Goal: Information Seeking & Learning: Learn about a topic

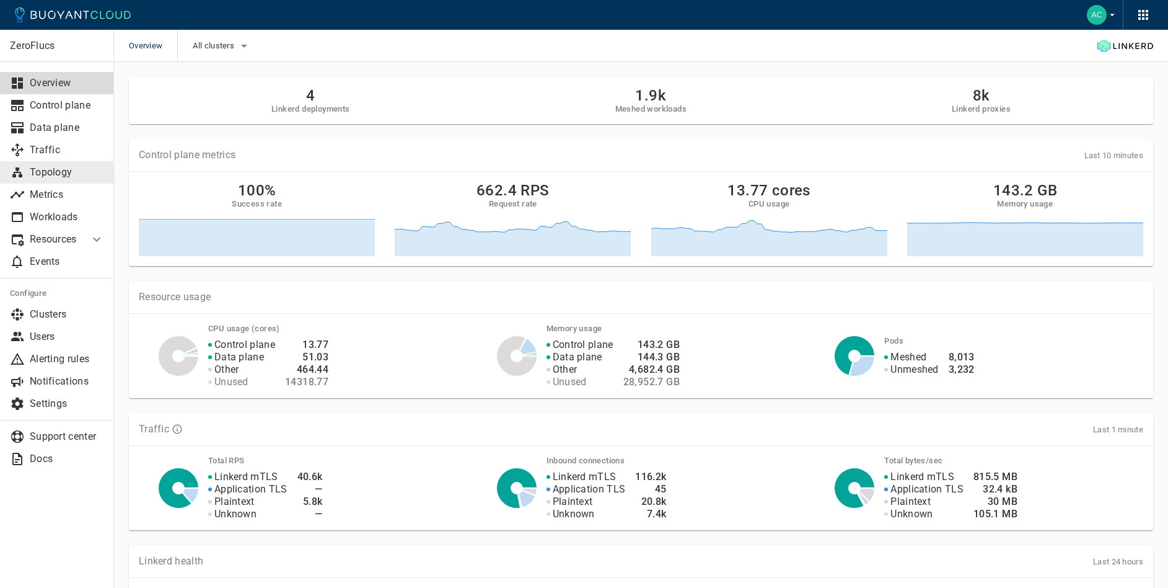
click at [68, 176] on p "Topology" at bounding box center [67, 172] width 74 height 12
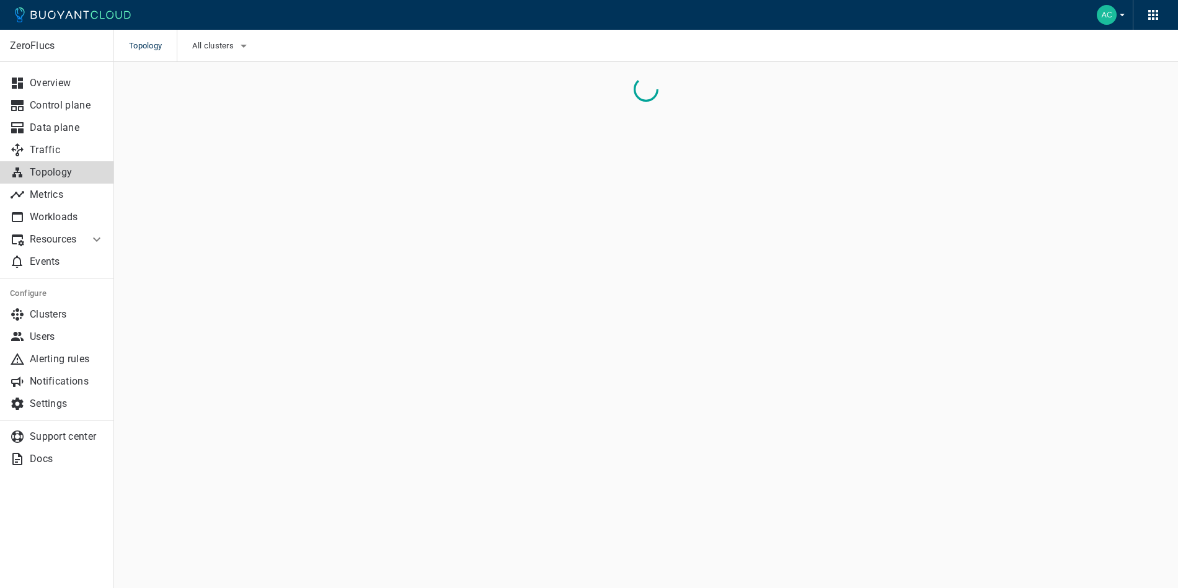
click at [227, 33] on div "All clusters" at bounding box center [214, 46] width 74 height 32
click at [219, 51] on button "All clusters" at bounding box center [221, 46] width 59 height 19
click at [249, 89] on span "caesars-usp1" at bounding box center [253, 83] width 61 height 12
click at [218, 89] on input "caesars-usp1" at bounding box center [210, 83] width 15 height 15
checkbox input "true"
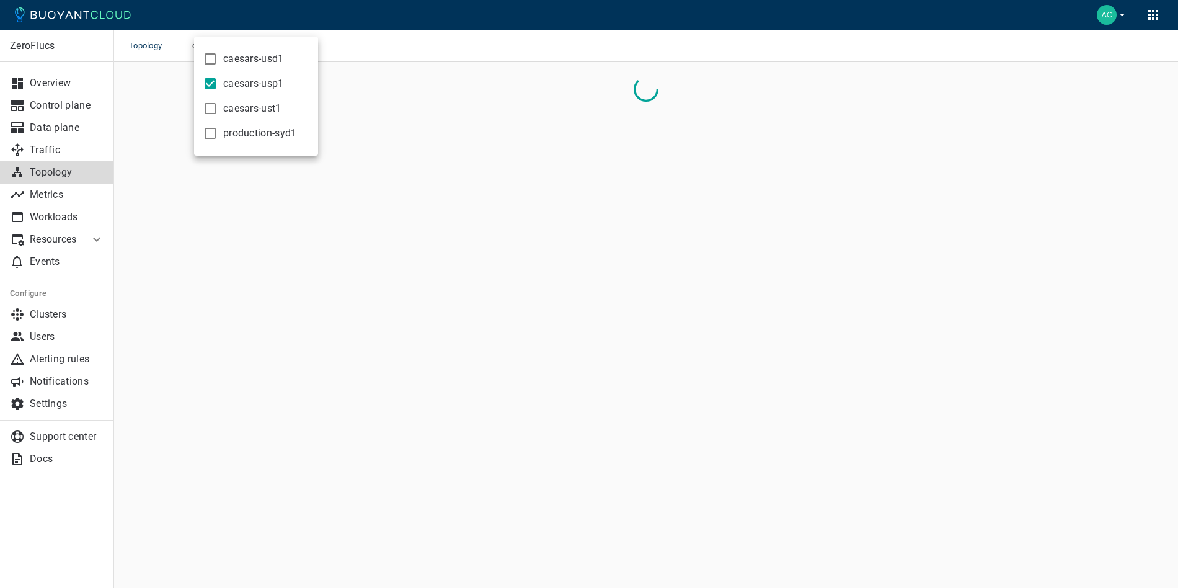
click at [553, 180] on div at bounding box center [589, 294] width 1178 height 588
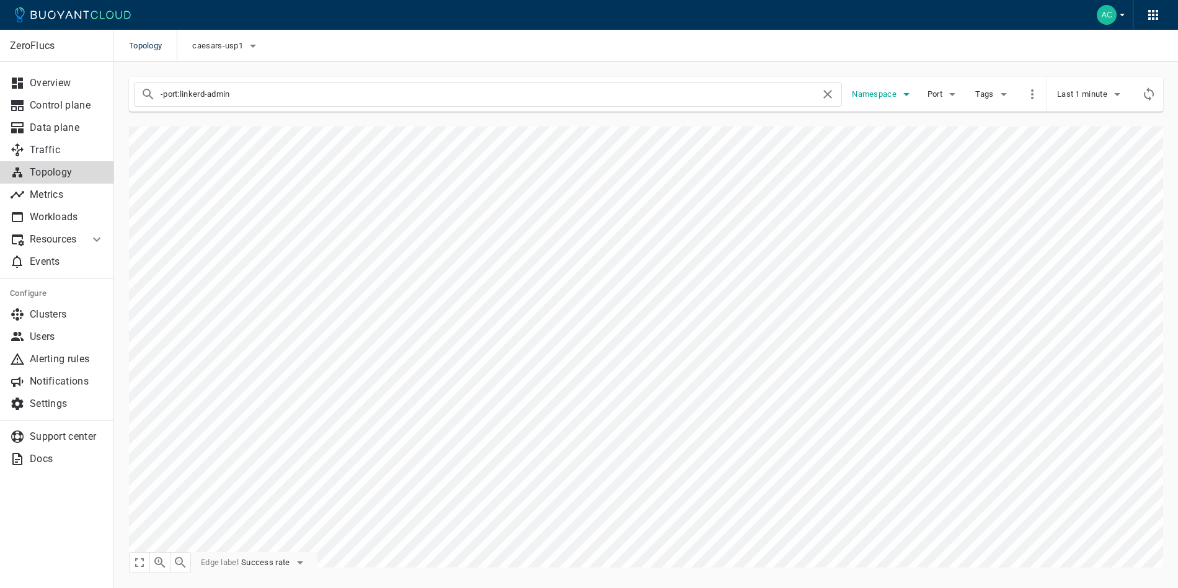
click at [857, 93] on span "Namespace" at bounding box center [875, 94] width 47 height 10
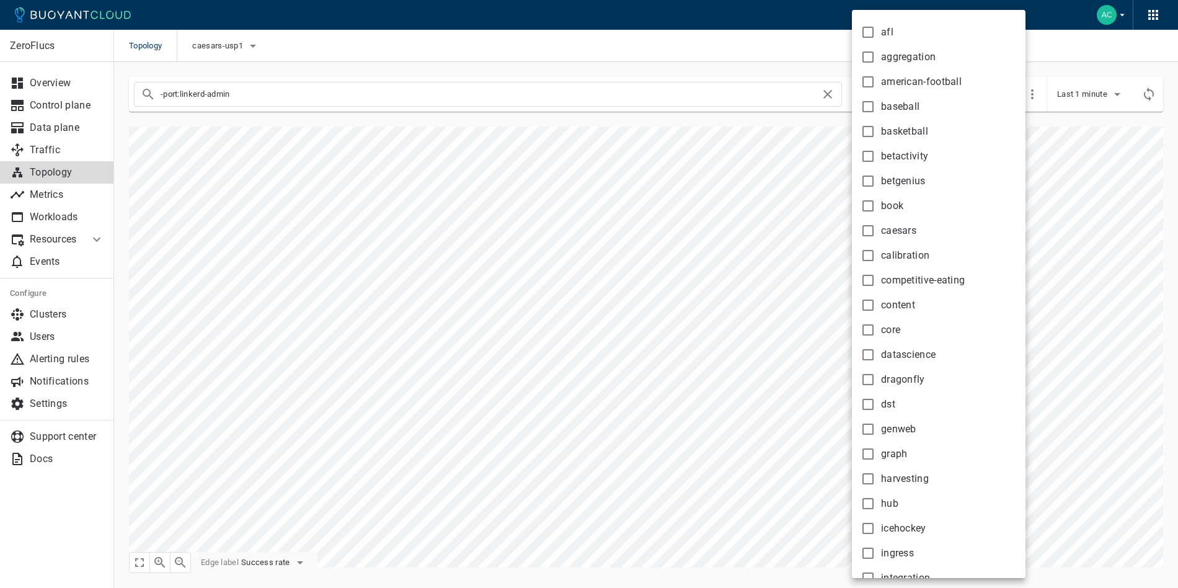
click at [656, 87] on div at bounding box center [589, 294] width 1178 height 588
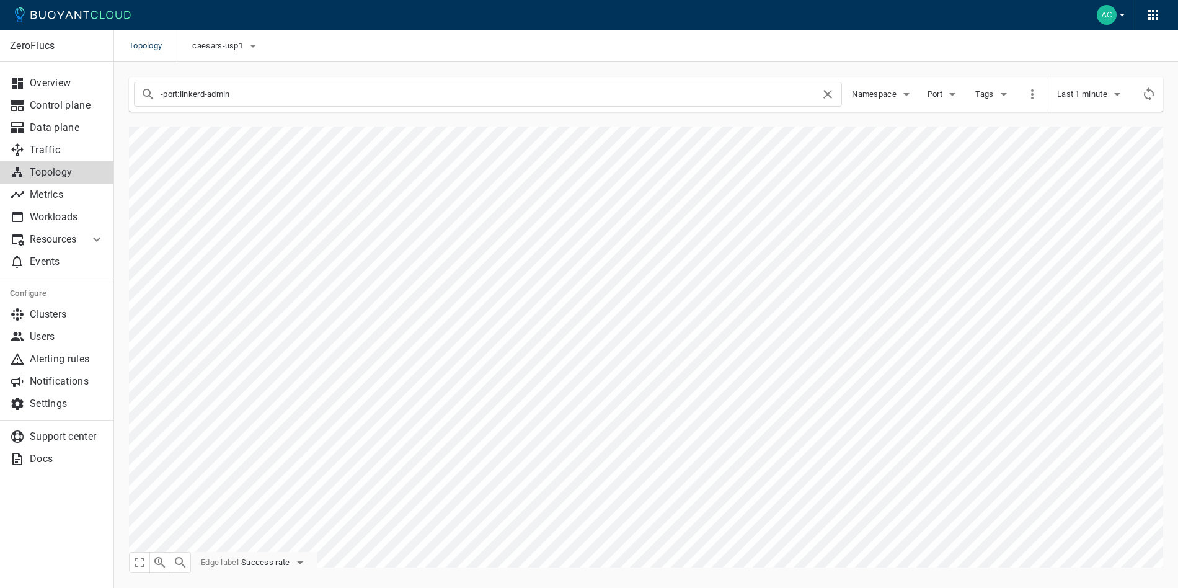
click at [645, 95] on div "afl aggregation american-football baseball basketball betactivity betgenius boo…" at bounding box center [589, 294] width 1178 height 588
click at [566, 98] on input "-port:linkerd-admin" at bounding box center [491, 94] width 660 height 17
drag, startPoint x: 876, startPoint y: 89, endPoint x: 875, endPoint y: 97, distance: 7.5
click at [876, 89] on span "Namespace" at bounding box center [875, 94] width 47 height 10
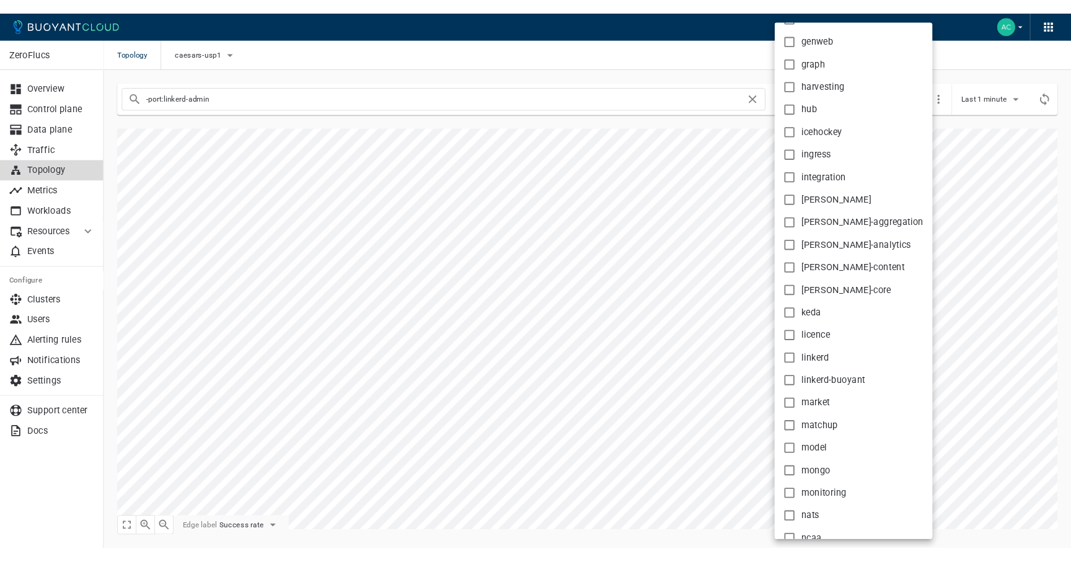
scroll to position [497, 0]
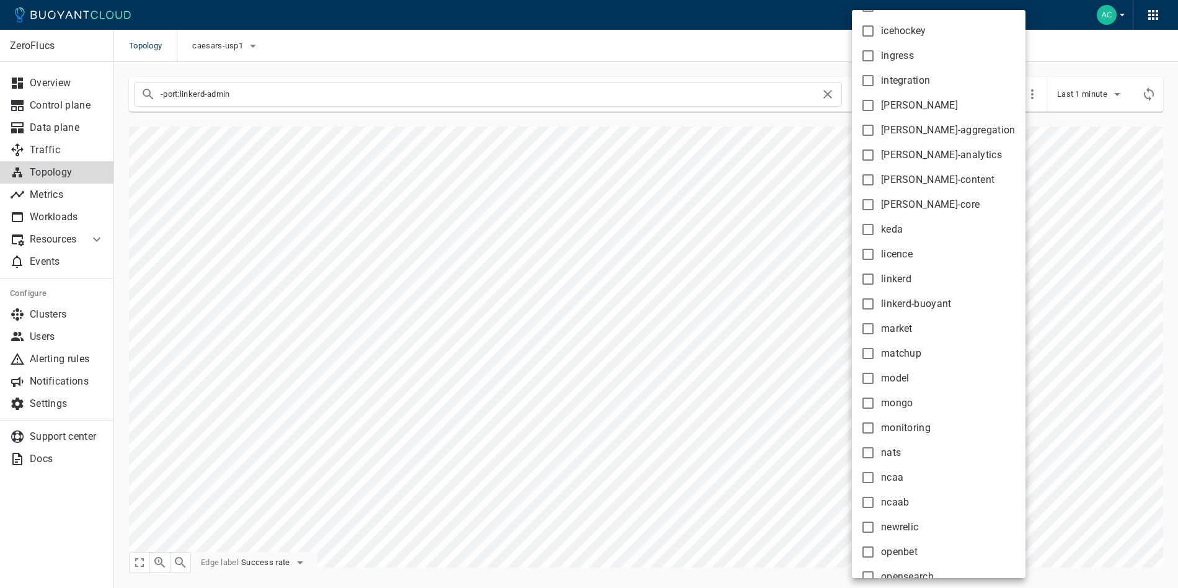
click at [904, 381] on span "model" at bounding box center [895, 378] width 29 height 12
click at [875, 381] on input "model" at bounding box center [867, 378] width 15 height 15
checkbox input "true"
type input "-port:linkerd-admin namespace:model"
click at [748, 341] on div at bounding box center [589, 294] width 1178 height 588
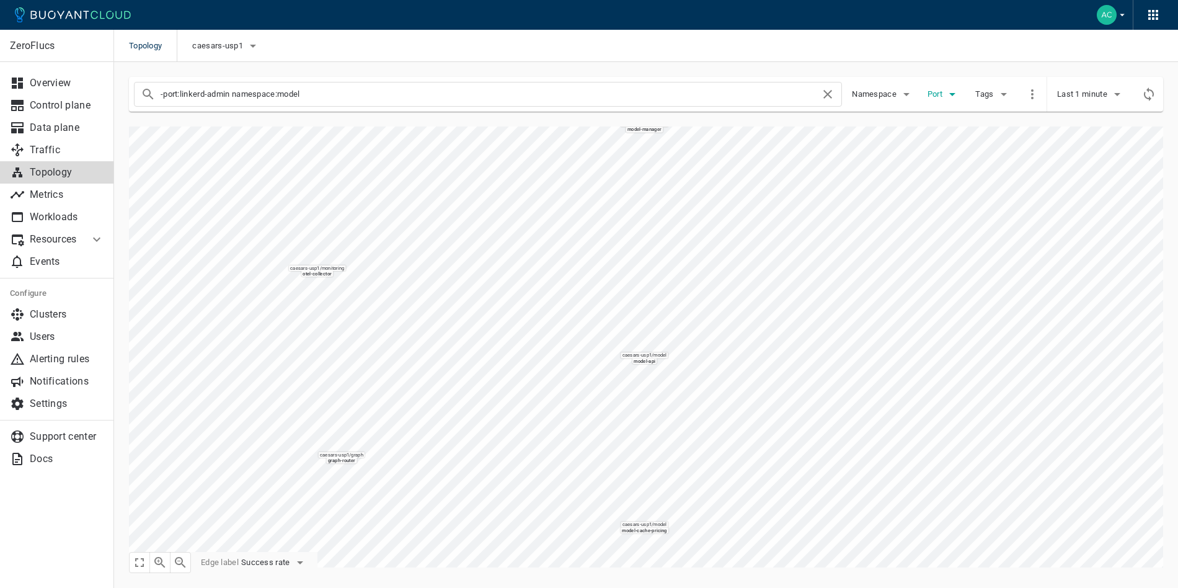
click at [939, 95] on span "Port" at bounding box center [935, 94] width 17 height 10
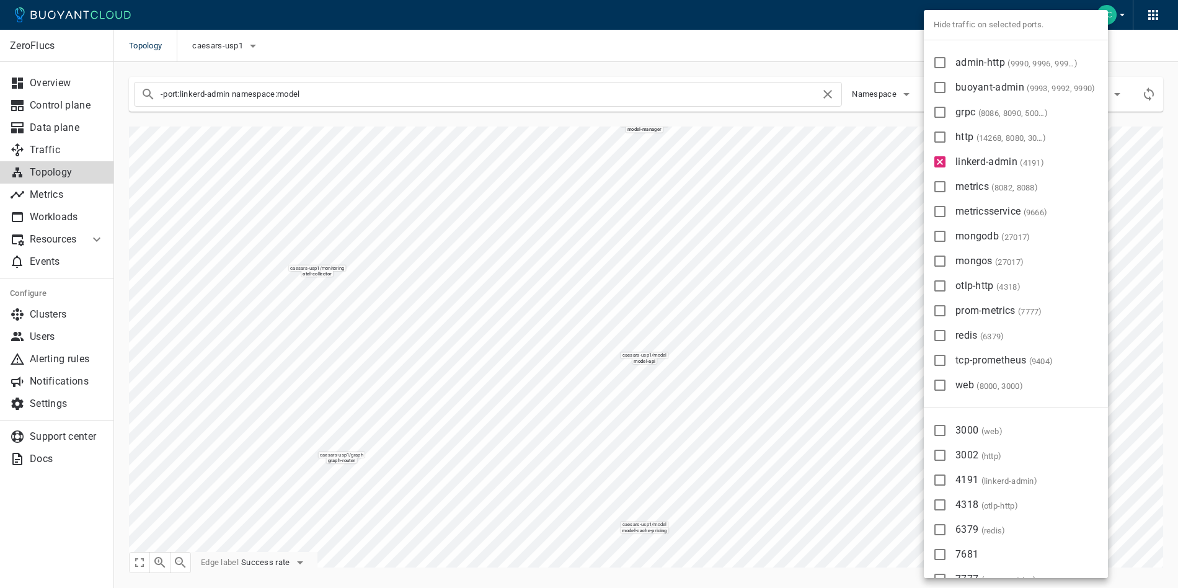
drag, startPoint x: 961, startPoint y: 130, endPoint x: 979, endPoint y: 83, distance: 50.6
click at [963, 126] on label "http ( 14268, 8080, 3002, 9200 )" at bounding box center [987, 137] width 121 height 25
click at [947, 130] on input "http ( 14268, 8080, 3002, 9200 )" at bounding box center [939, 137] width 15 height 15
checkbox input "true"
type input "-port:linkerd-admin namespace:model -port:http"
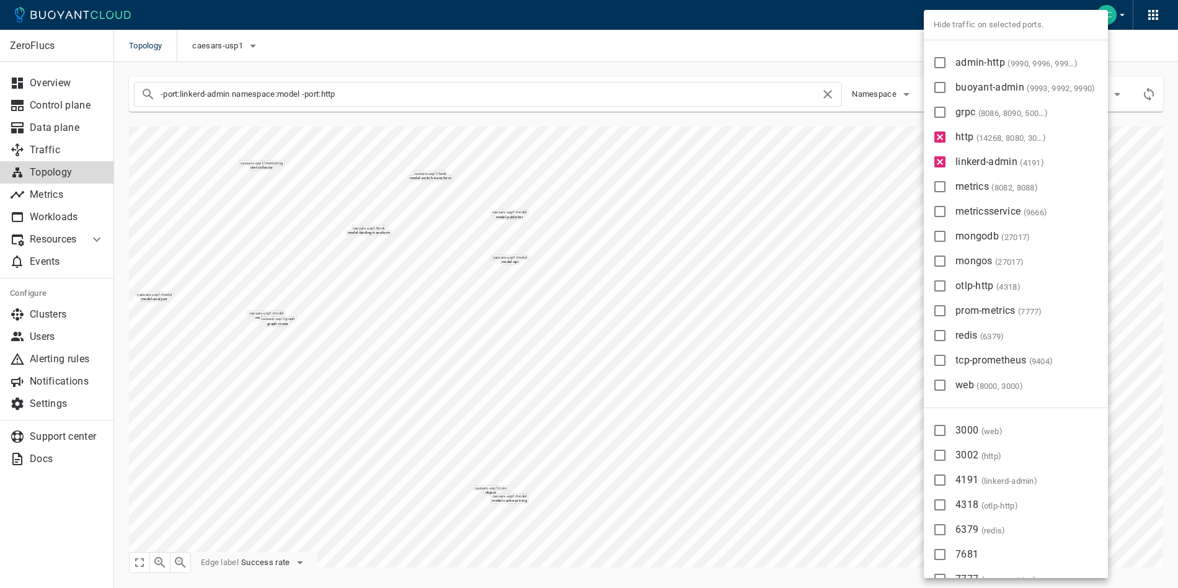
click at [979, 83] on span "buoyant-admin ( 9993, 9992, 9990 )" at bounding box center [1025, 87] width 140 height 12
click at [947, 83] on input "buoyant-admin ( 9993, 9992, 9990 )" at bounding box center [939, 87] width 15 height 15
checkbox input "true"
type input "-port:linkerd-admin namespace:model -port:http -port:buoyant-admin"
click at [975, 65] on span "admin-http ( 9990, 9996, 9997, 9995, 9992 )" at bounding box center [1016, 62] width 122 height 12
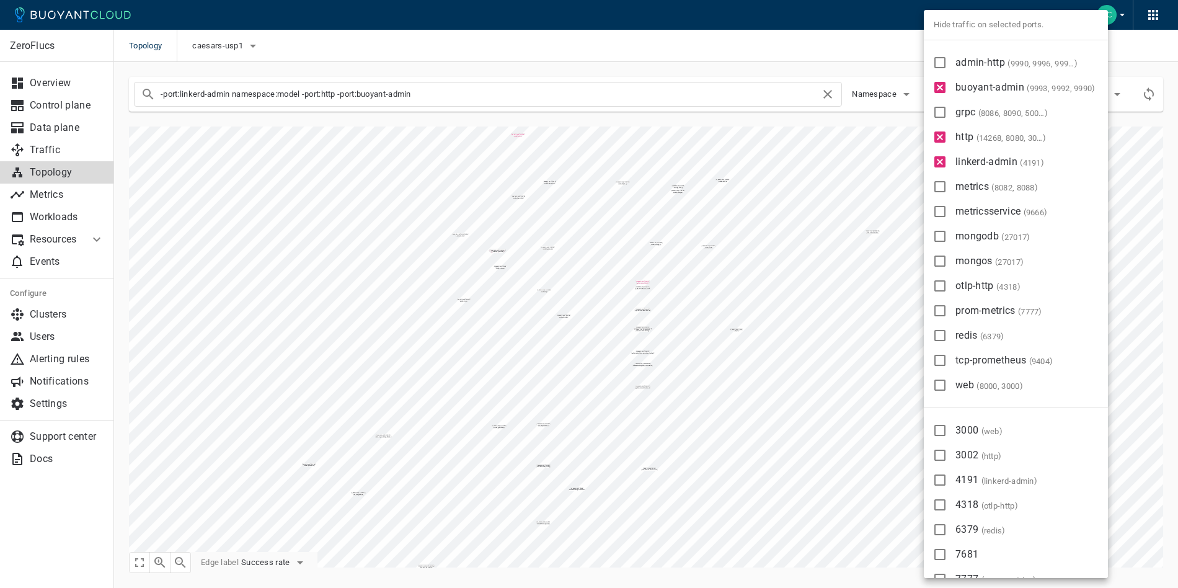
click at [947, 65] on input "admin-http ( 9990, 9996, 9997, 9995, 9992 )" at bounding box center [939, 62] width 15 height 15
checkbox input "true"
type input "-port:linkerd-admin namespace:model -port:http -port:buoyant-admin -port:admin-…"
click at [971, 189] on span "metrics ( 8082, 8088 )" at bounding box center [996, 186] width 82 height 12
click at [947, 189] on input "metrics ( 8082, 8088 )" at bounding box center [939, 186] width 15 height 15
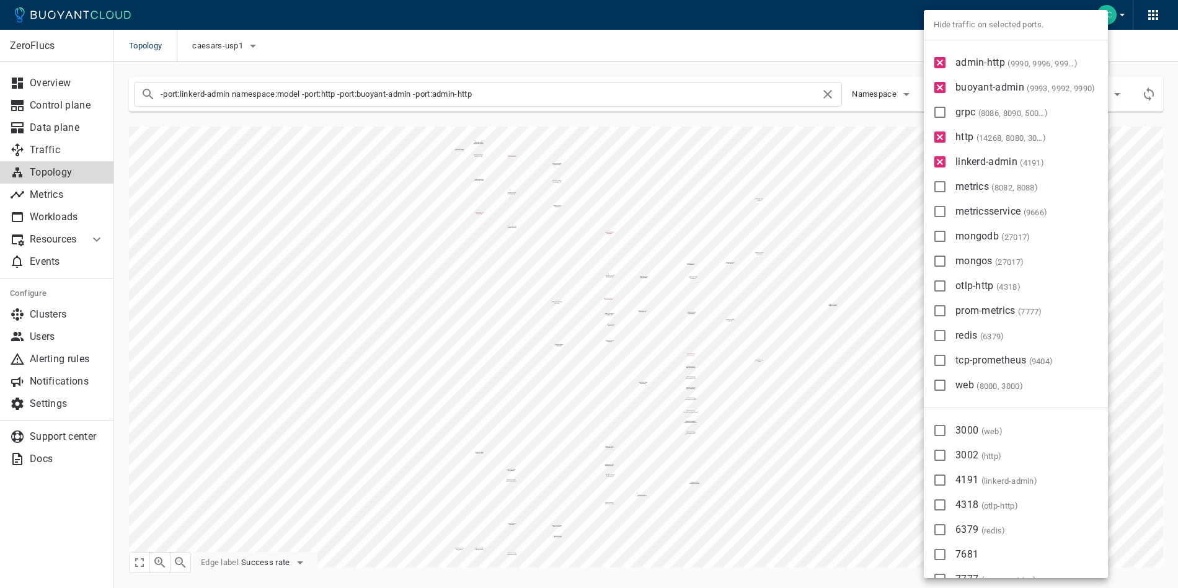
checkbox input "true"
type input "-port:linkerd-admin namespace:model -port:http -port:buoyant-admin -port:admin-…"
click at [972, 205] on span "metricsservice ( 9666 )" at bounding box center [1001, 211] width 92 height 12
click at [947, 205] on input "metricsservice ( 9666 )" at bounding box center [939, 211] width 15 height 15
checkbox input "true"
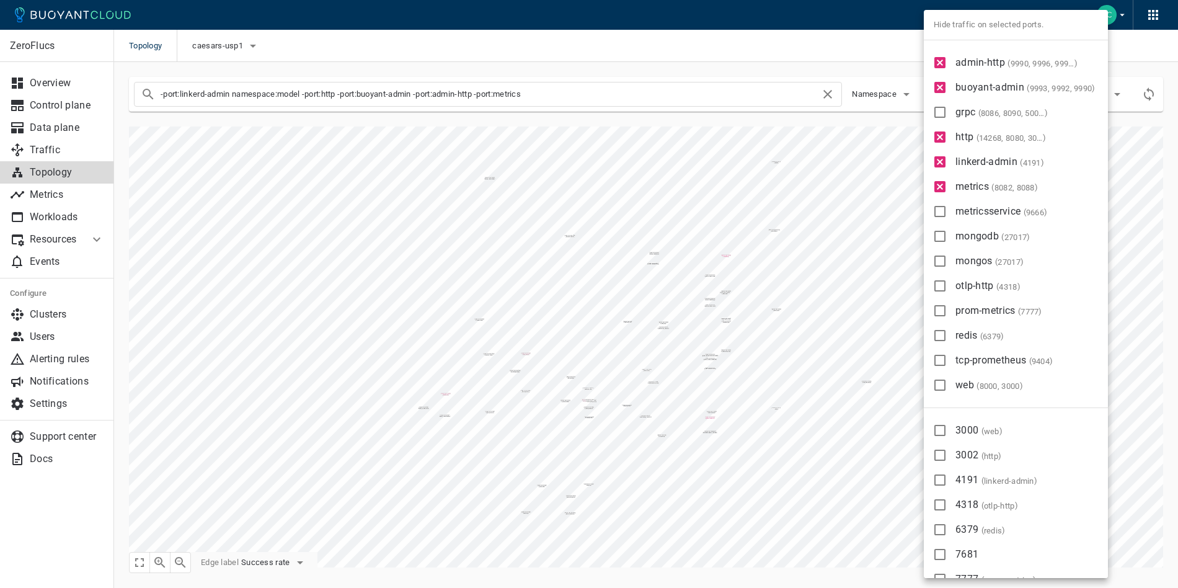
type input "-port:linkerd-admin namespace:model -port:http -port:buoyant-admin -port:admin-…"
click at [971, 243] on label "mongodb ( 27017 )" at bounding box center [980, 236] width 106 height 25
click at [947, 243] on input "mongodb ( 27017 )" at bounding box center [939, 236] width 15 height 15
checkbox input "true"
type input "-port:linkerd-admin namespace:model -port:http -port:buoyant-admin -port:admin-…"
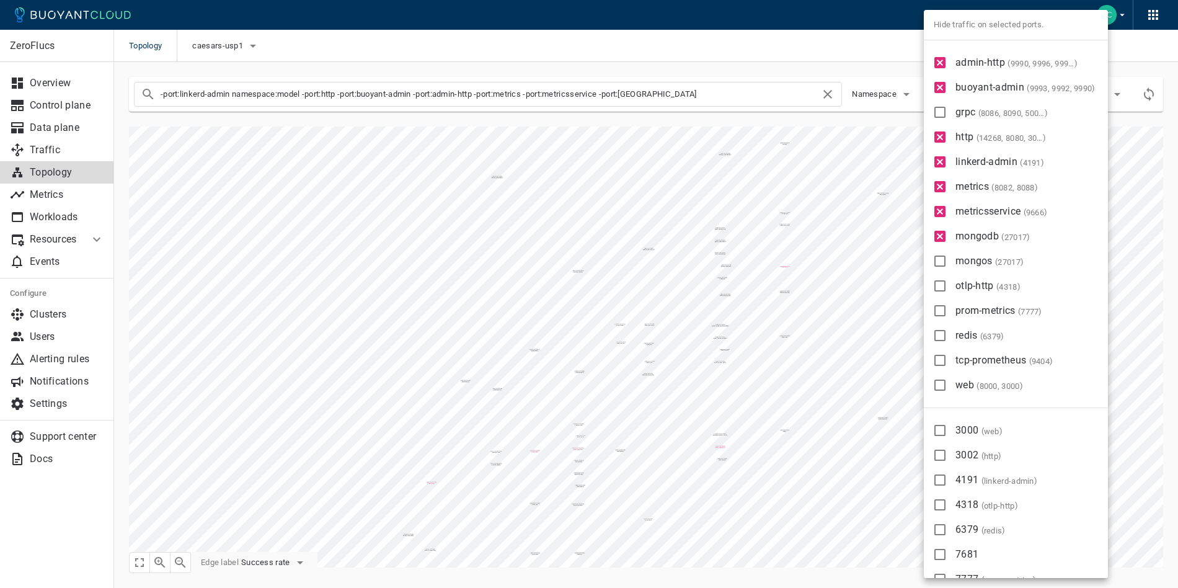
click at [969, 273] on label "otlp-http ( 4318 )" at bounding box center [975, 285] width 96 height 25
click at [947, 278] on input "otlp-http ( 4318 )" at bounding box center [939, 285] width 15 height 15
checkbox input "true"
type input "-port:linkerd-admin namespace:model -port:http -port:buoyant-admin -port:admin-…"
click at [970, 268] on label "mongos ( 27017 )" at bounding box center [976, 261] width 99 height 25
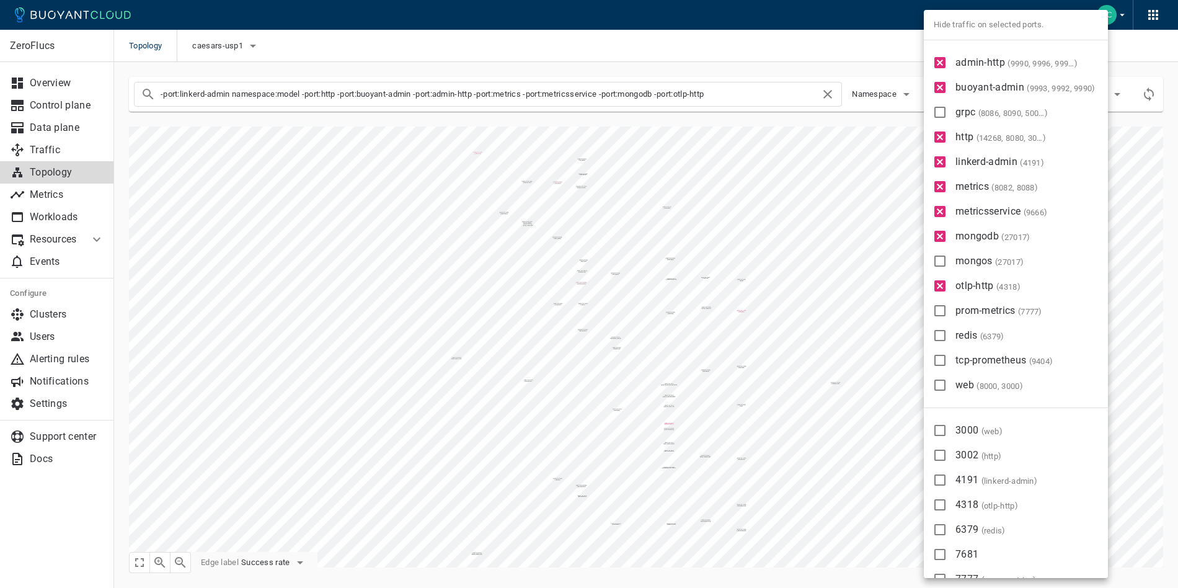
click at [947, 268] on input "mongos ( 27017 )" at bounding box center [939, 261] width 15 height 15
checkbox input "true"
type input "-port:linkerd-admin namespace:model -port:http -port:buoyant-admin -port:admin-…"
click at [972, 310] on span "prom-metrics ( 7777 )" at bounding box center [998, 310] width 87 height 12
click at [947, 310] on input "prom-metrics ( 7777 )" at bounding box center [939, 310] width 15 height 15
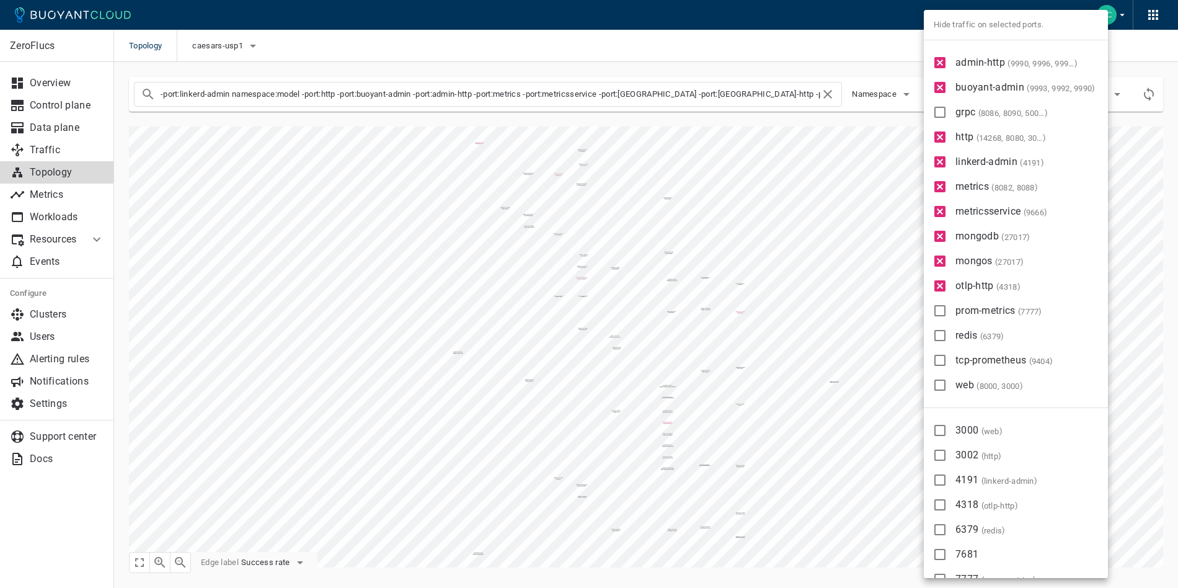
checkbox input "true"
type input "-port:linkerd-admin namespace:model -port:http -port:buoyant-admin -port:admin-…"
click at [963, 336] on span "redis ( 6379 )" at bounding box center [979, 335] width 49 height 12
click at [947, 336] on input "redis ( 6379 )" at bounding box center [939, 335] width 15 height 15
checkbox input "true"
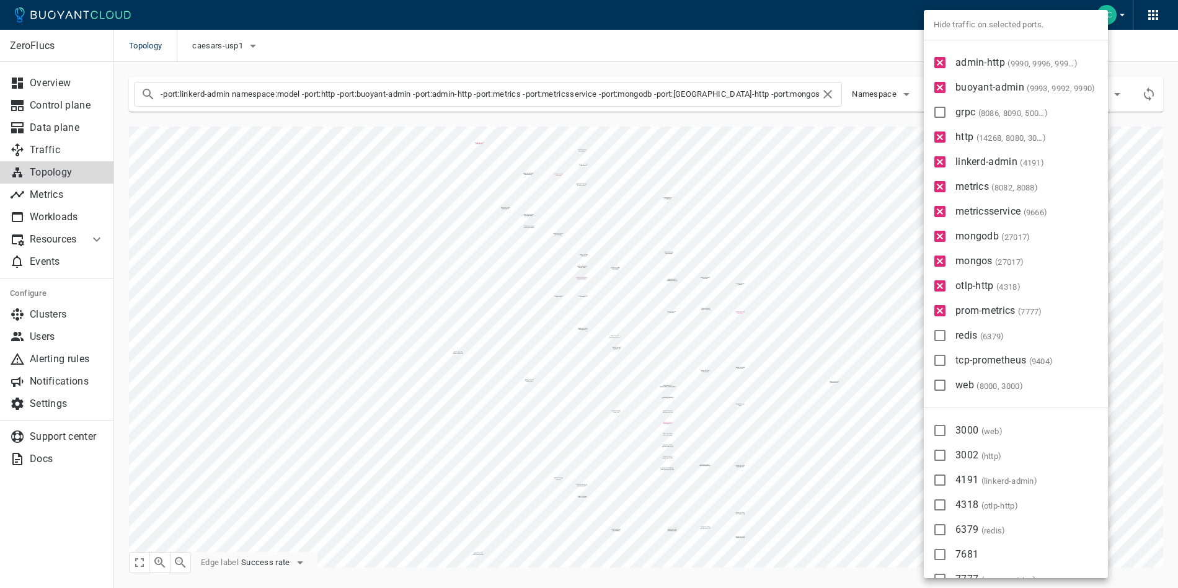
type input "-port:linkerd-admin namespace:model -port:http -port:buoyant-admin -port:admin-…"
drag, startPoint x: 965, startPoint y: 359, endPoint x: 966, endPoint y: 373, distance: 14.3
click at [966, 359] on span "tcp-prometheus ( 9404 )" at bounding box center [1003, 360] width 97 height 12
click at [947, 359] on input "tcp-prometheus ( 9404 )" at bounding box center [939, 360] width 15 height 15
checkbox input "true"
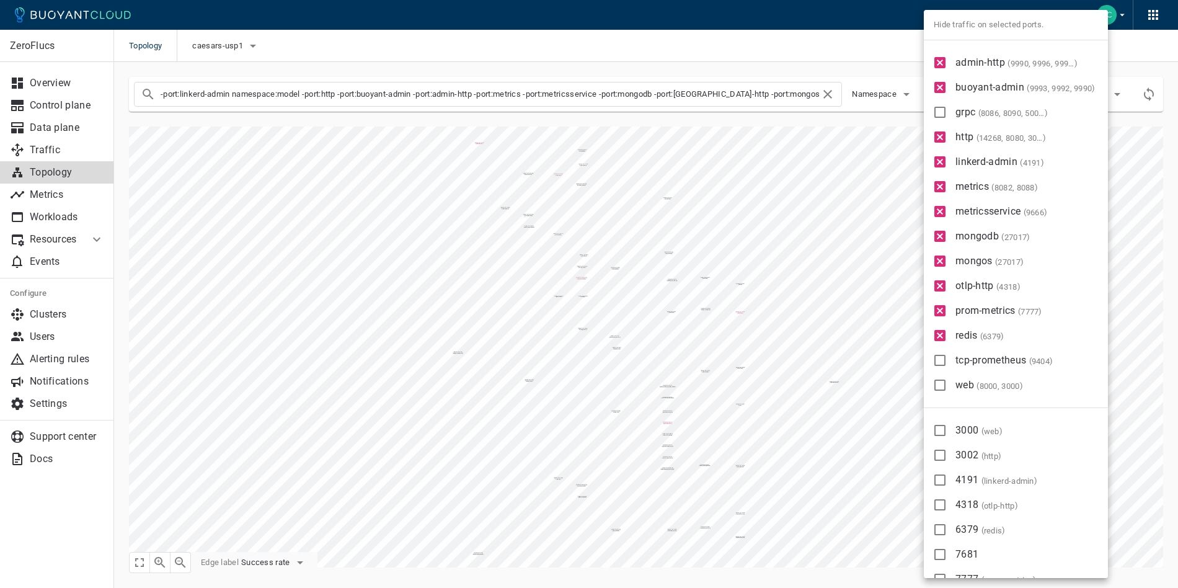
type input "-port:linkerd-admin namespace:model -port:http -port:buoyant-admin -port:admin-…"
drag, startPoint x: 966, startPoint y: 374, endPoint x: 958, endPoint y: 374, distance: 8.1
click at [966, 374] on label "web ( 8000, 3000 )" at bounding box center [976, 385] width 99 height 25
click at [947, 377] on input "web ( 8000, 3000 )" at bounding box center [939, 384] width 15 height 15
checkbox input "true"
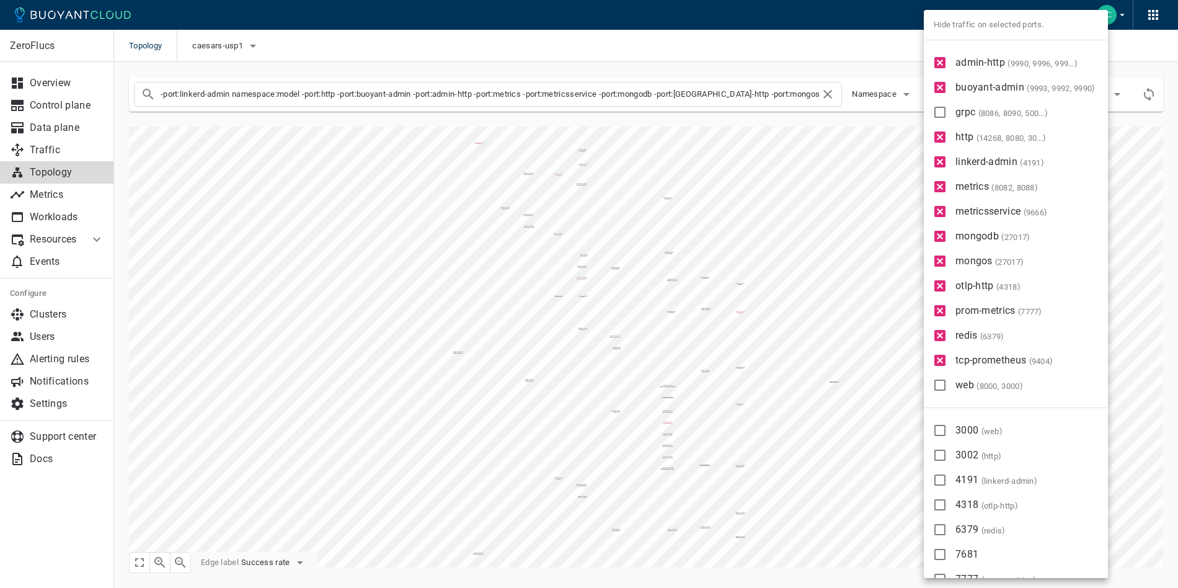
type input "-port:linkerd-admin namespace:model -port:http -port:buoyant-admin -port:admin-…"
click at [768, 366] on div at bounding box center [589, 294] width 1178 height 588
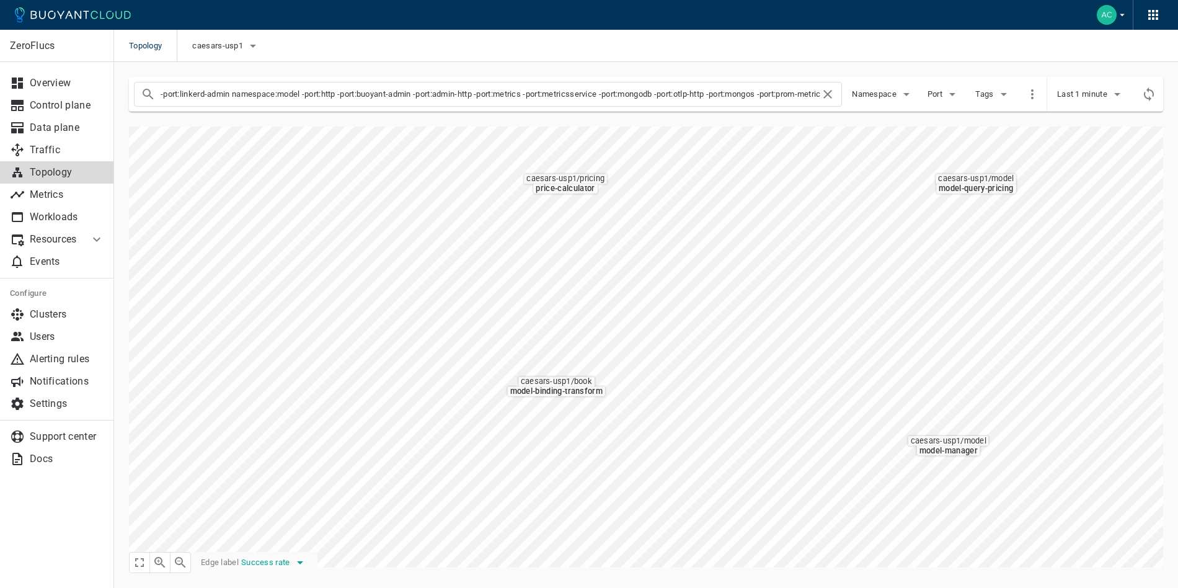
click at [278, 560] on span "Success rate" at bounding box center [266, 562] width 51 height 10
click at [286, 536] on li "Request rate" at bounding box center [291, 539] width 99 height 22
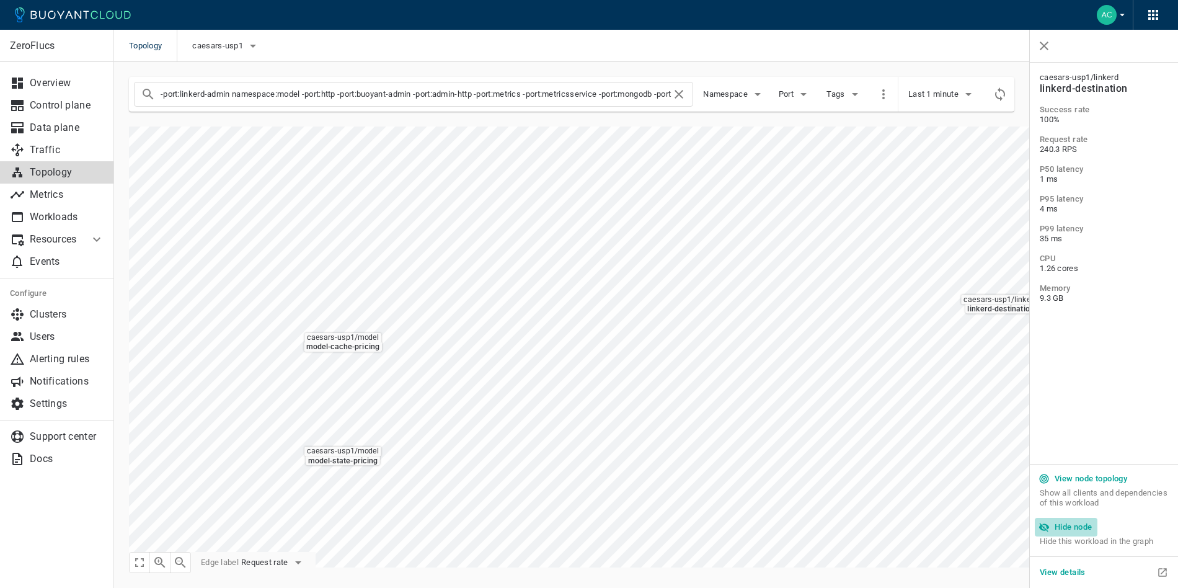
click at [1063, 529] on h5 "Hide node" at bounding box center [1073, 527] width 38 height 10
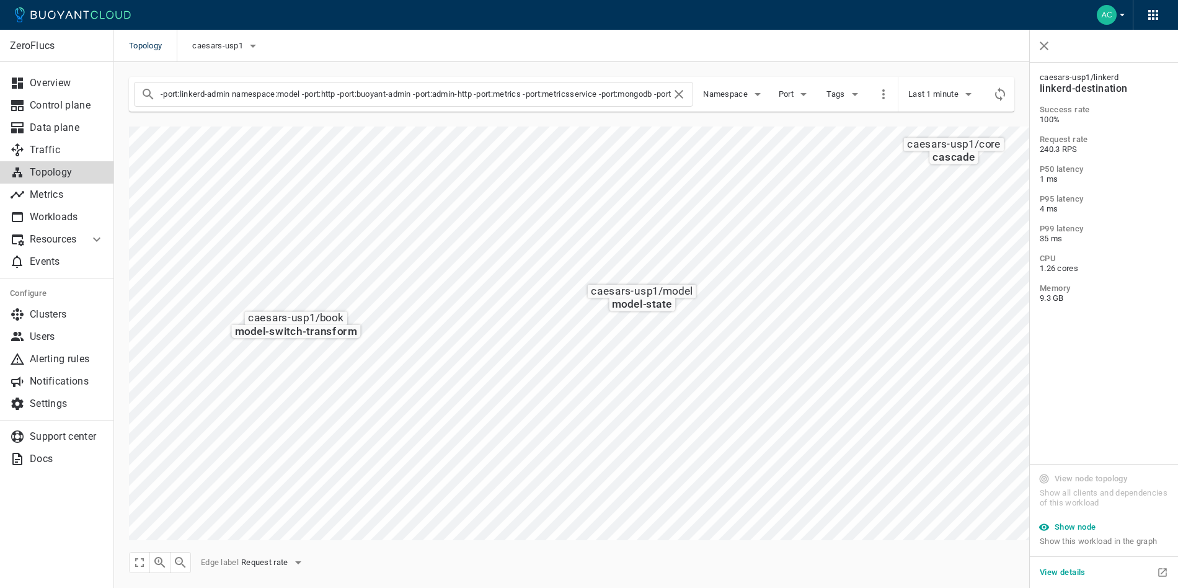
scroll to position [497, 0]
